Goal: Task Accomplishment & Management: Manage account settings

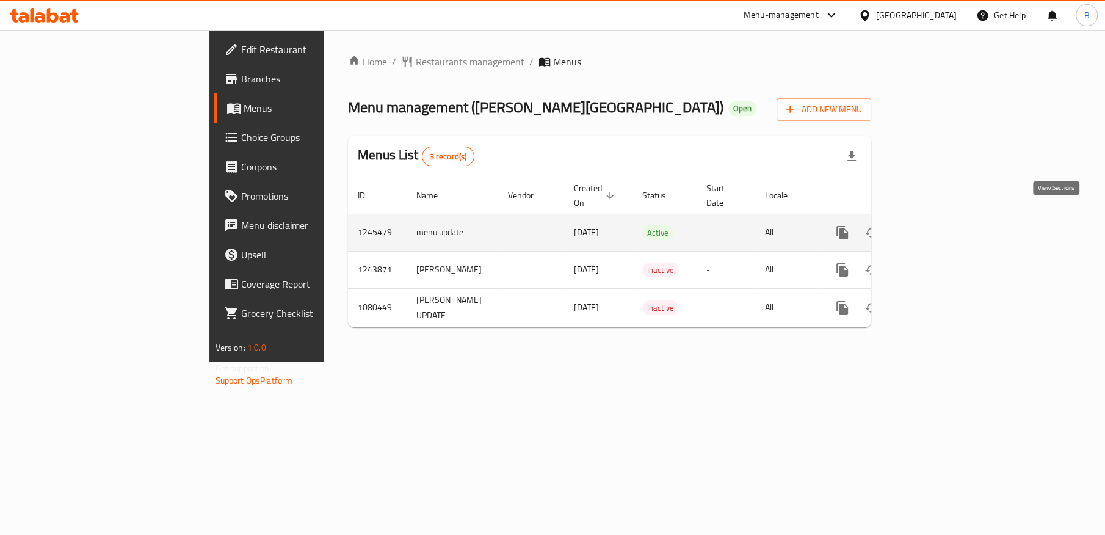
click at [937, 225] on icon "enhanced table" at bounding box center [930, 232] width 15 height 15
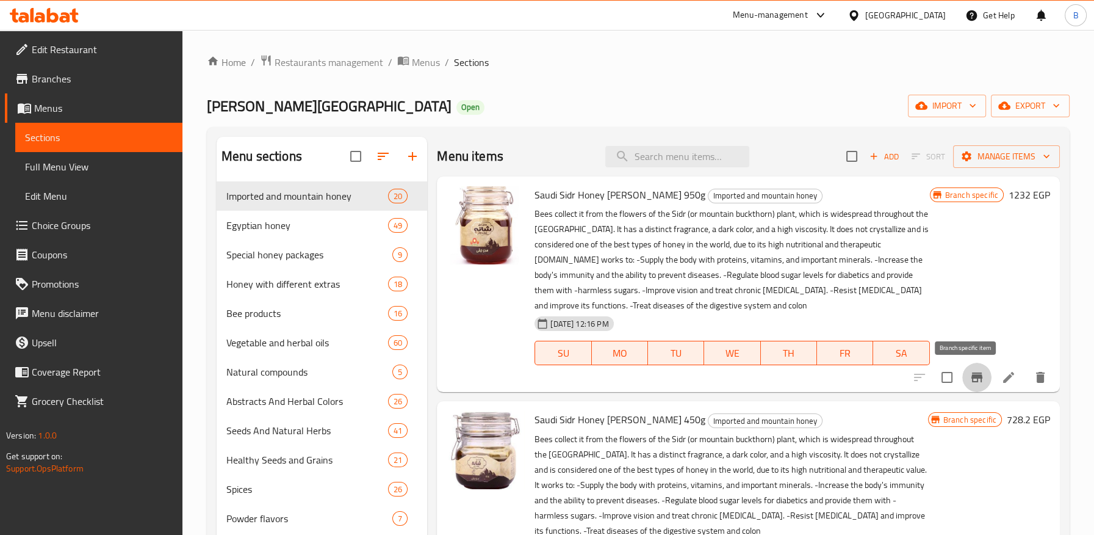
click at [972, 378] on icon "Branch-specific-item" at bounding box center [977, 377] width 11 height 10
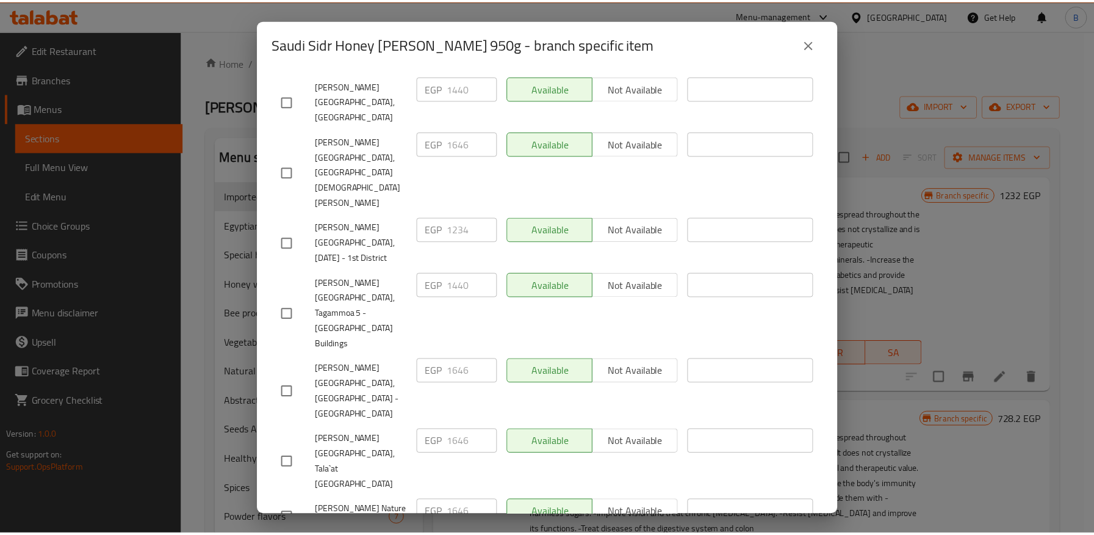
scroll to position [266, 0]
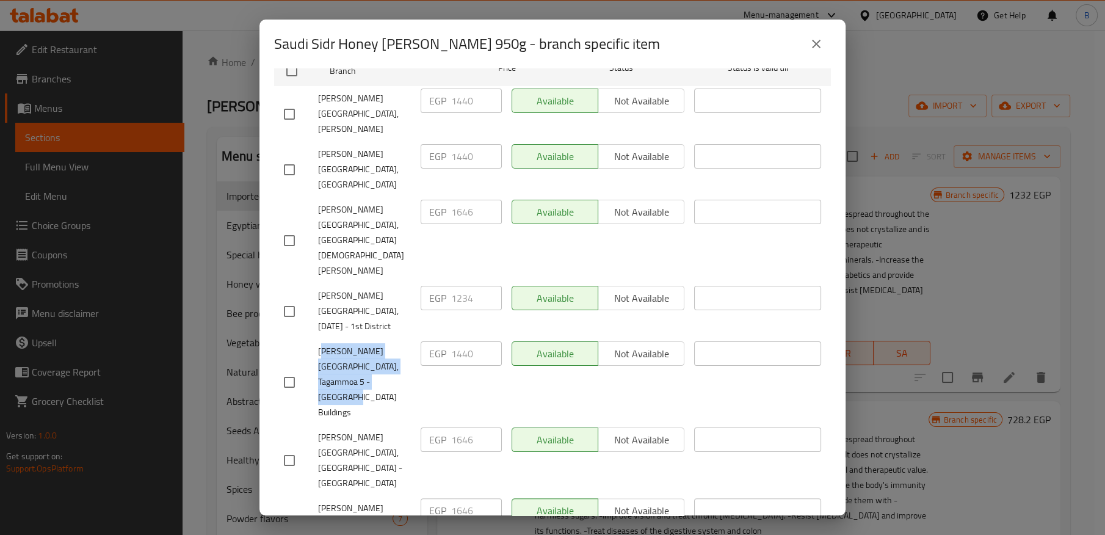
drag, startPoint x: 321, startPoint y: 255, endPoint x: 394, endPoint y: 289, distance: 80.5
click at [394, 336] on div "Shana Nature House, Tagammoa 5 - El Banafseg Buildings" at bounding box center [347, 381] width 137 height 91
click at [816, 43] on icon "close" at bounding box center [816, 44] width 9 height 9
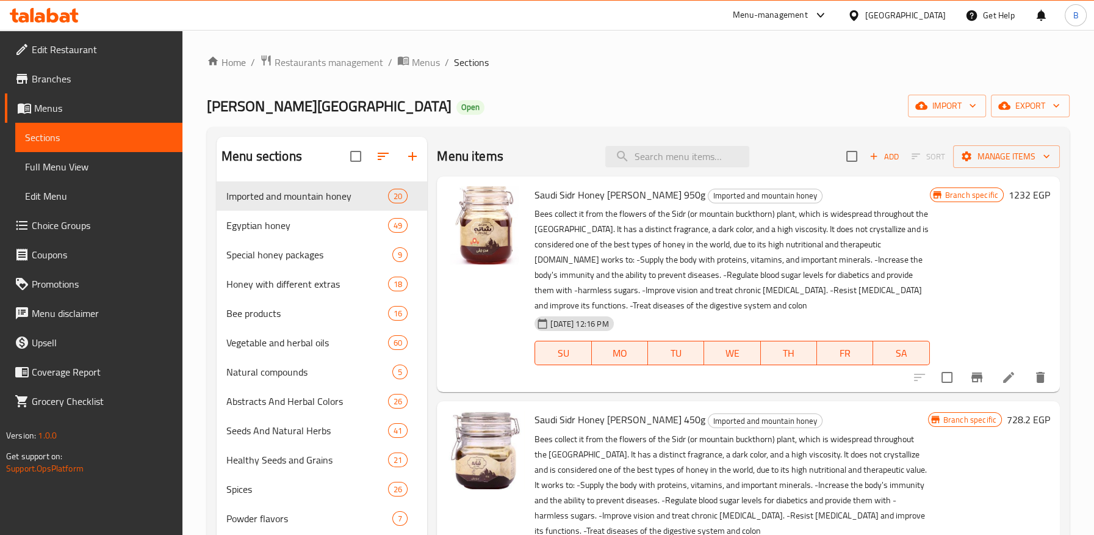
click at [60, 76] on span "Branches" at bounding box center [102, 78] width 141 height 15
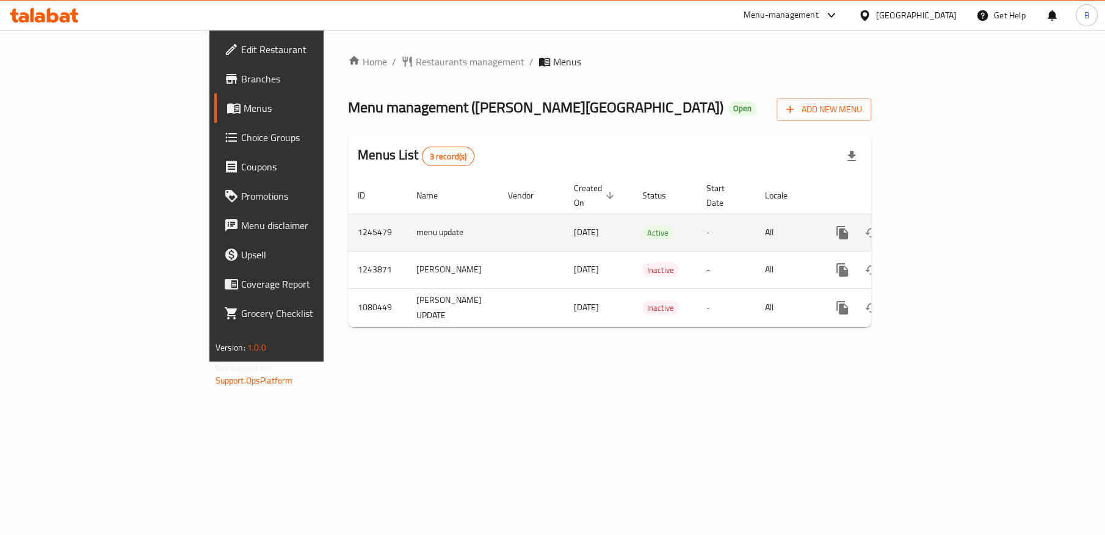
click at [945, 220] on link "enhanced table" at bounding box center [929, 232] width 29 height 29
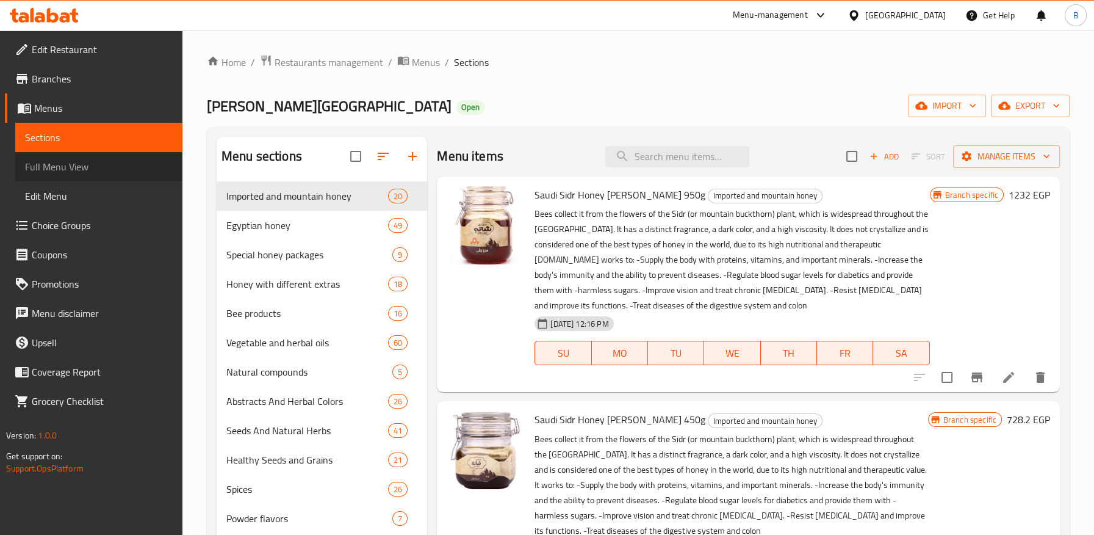
click at [54, 164] on span "Full Menu View" at bounding box center [99, 166] width 148 height 15
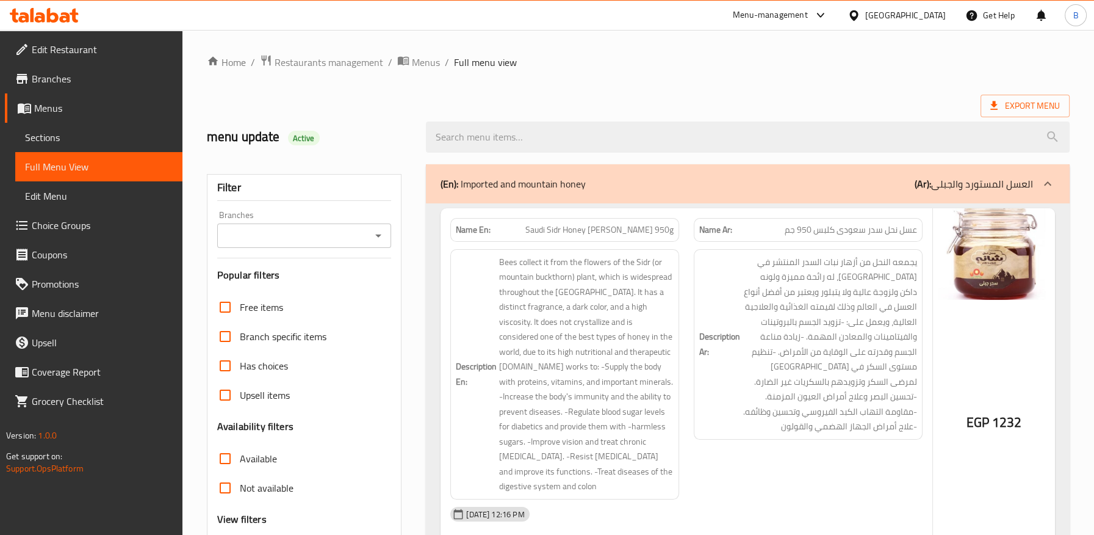
click at [18, 131] on link "Sections" at bounding box center [98, 137] width 167 height 29
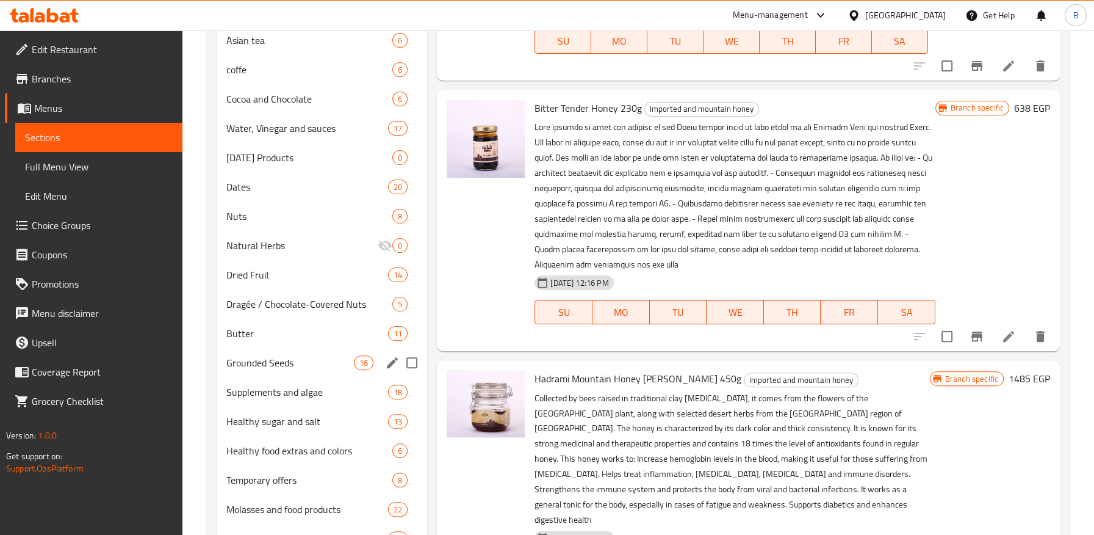
scroll to position [542, 0]
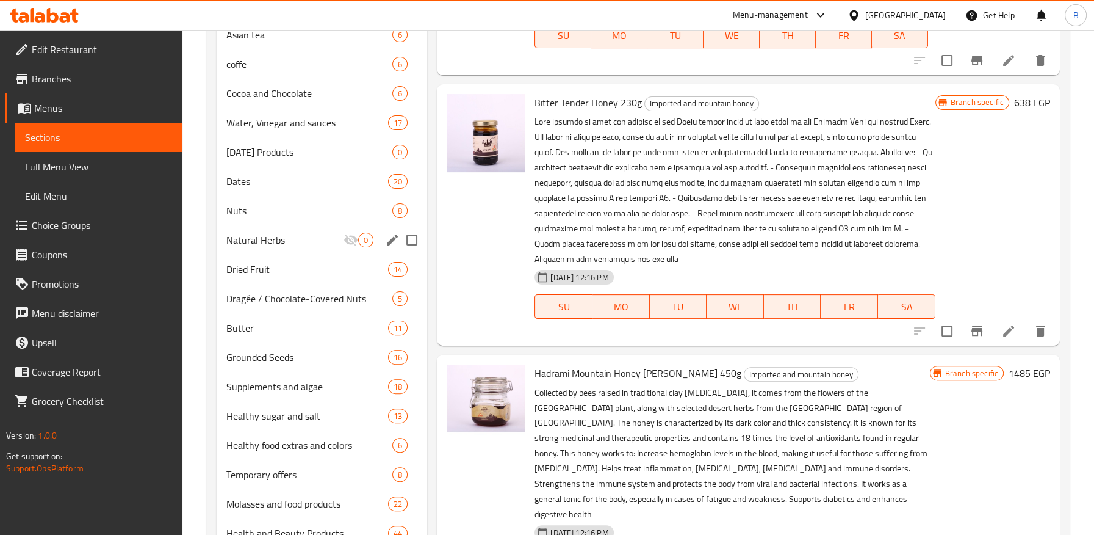
click at [410, 239] on input "Menu sections" at bounding box center [412, 240] width 26 height 26
checkbox input "true"
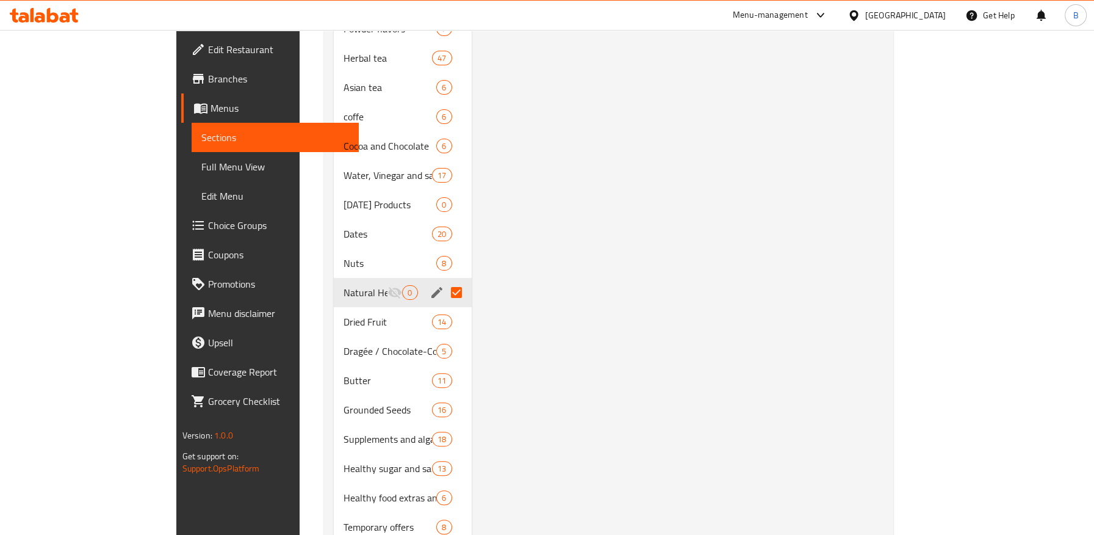
scroll to position [610, 0]
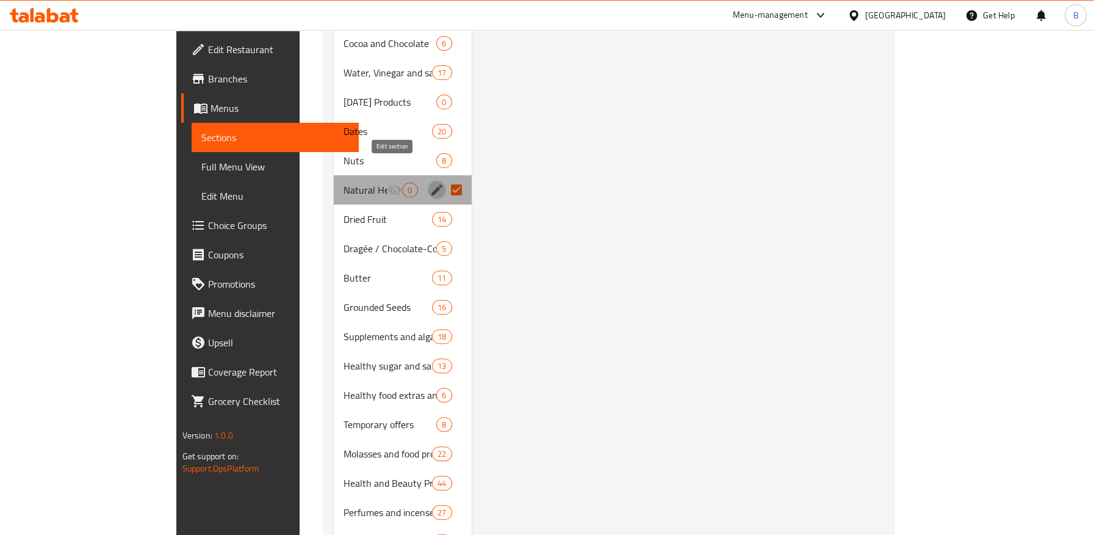
click at [432, 184] on icon "edit" at bounding box center [437, 189] width 11 height 11
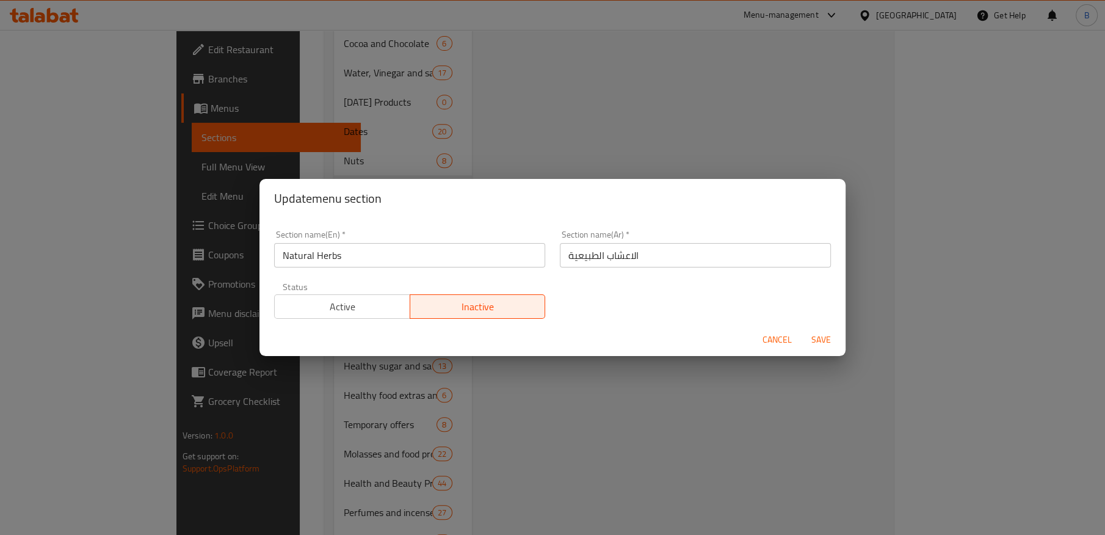
click at [778, 334] on span "Cancel" at bounding box center [776, 339] width 29 height 15
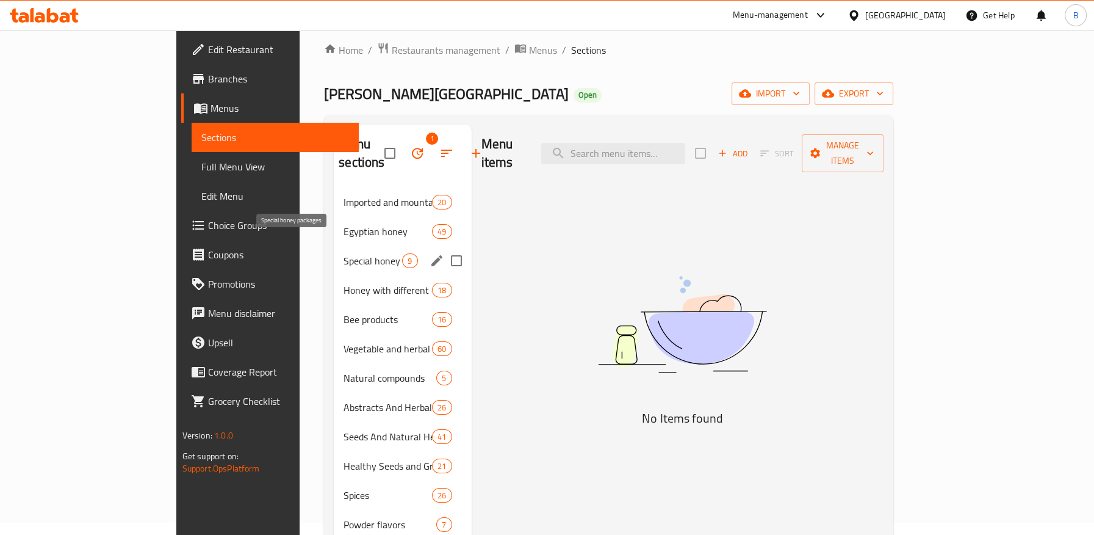
scroll to position [0, 0]
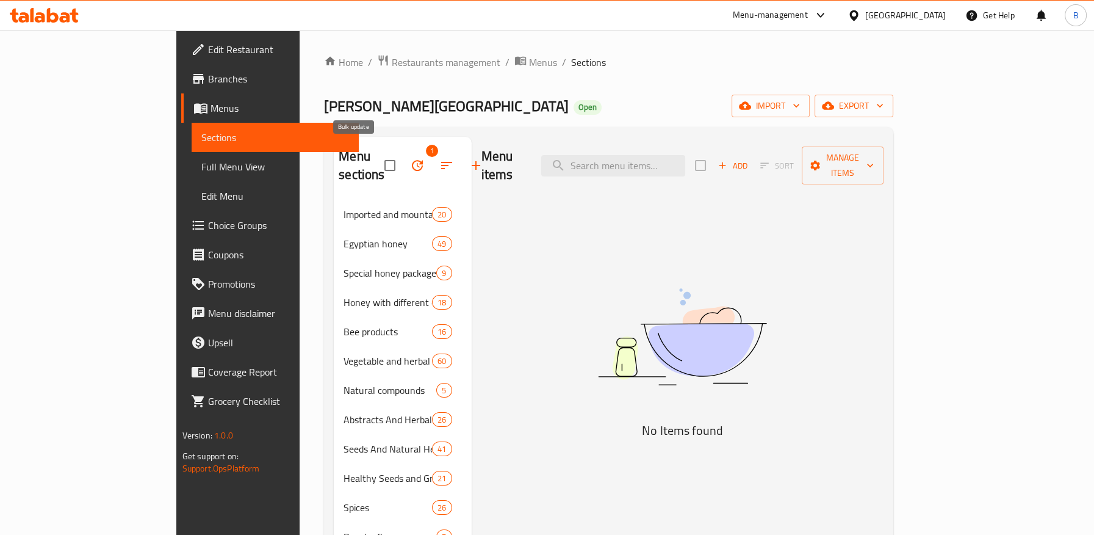
click at [410, 161] on icon "button" at bounding box center [417, 165] width 15 height 15
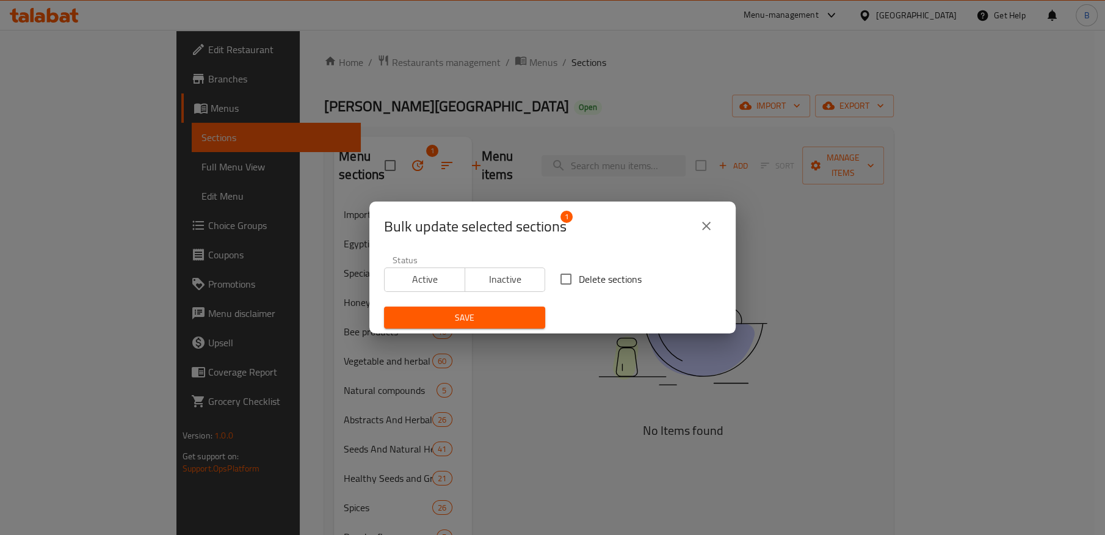
click at [563, 285] on input "Delete sections" at bounding box center [566, 279] width 26 height 26
checkbox input "true"
click at [496, 320] on span "Save" at bounding box center [465, 317] width 142 height 15
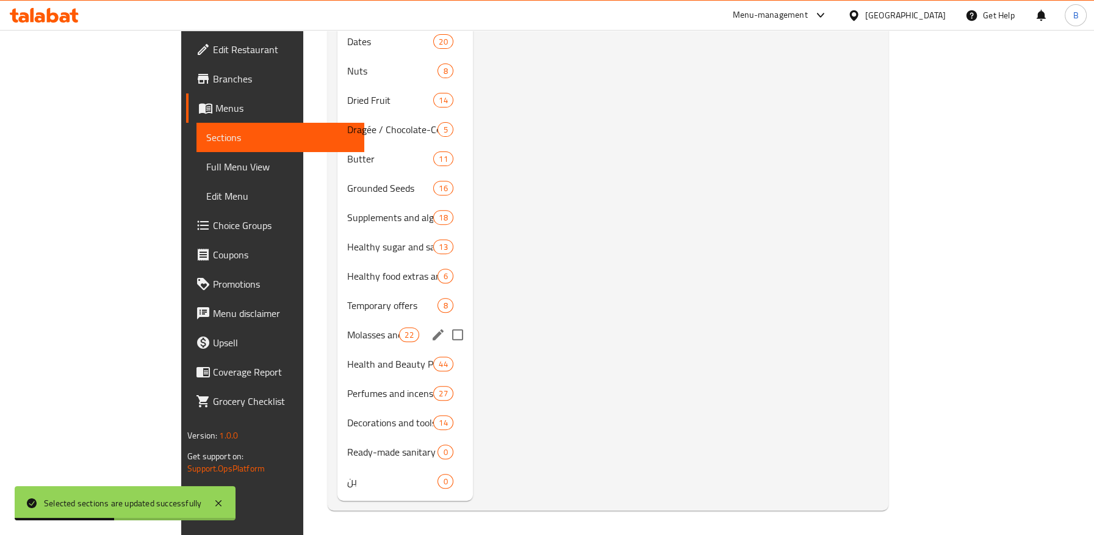
scroll to position [681, 0]
